Goal: Information Seeking & Learning: Learn about a topic

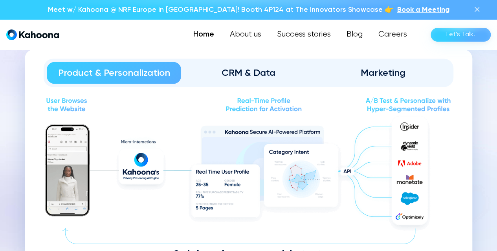
scroll to position [835, 0]
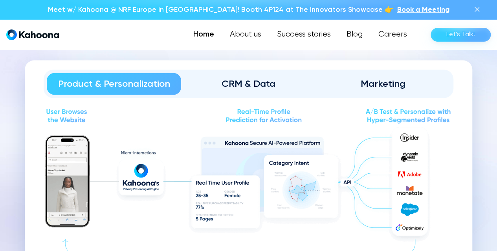
click at [257, 82] on div "CRM & Data" at bounding box center [248, 84] width 112 height 13
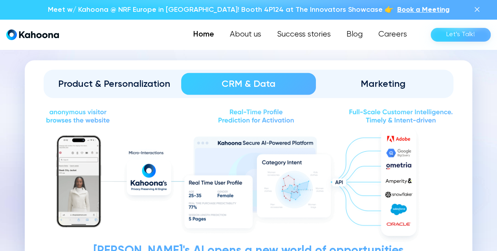
click at [363, 82] on div "Marketing" at bounding box center [383, 84] width 112 height 13
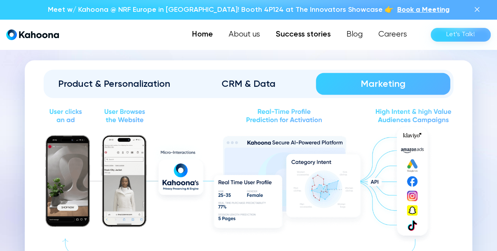
click at [316, 36] on link "Success stories" at bounding box center [303, 35] width 71 height 16
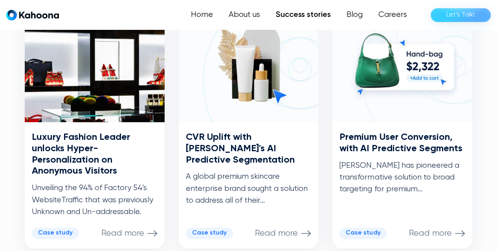
scroll to position [444, 0]
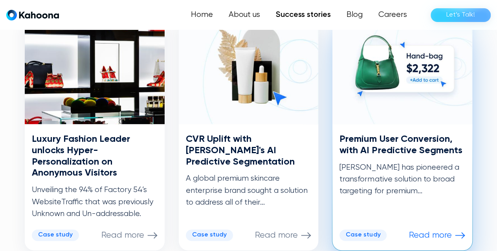
click at [412, 215] on div "Premium User Conversion, with AI Predictive Segments Kahoona has pioneered a tr…" at bounding box center [402, 187] width 140 height 126
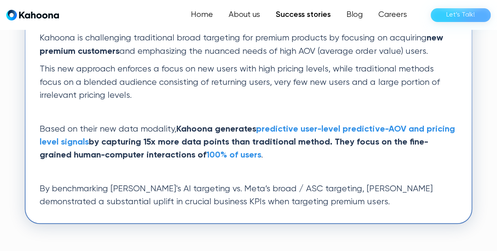
scroll to position [281, 0]
